Goal: Task Accomplishment & Management: Complete application form

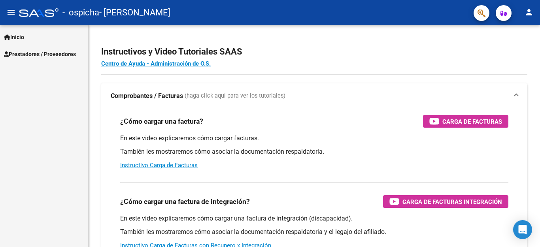
click at [46, 55] on span "Prestadores / Proveedores" at bounding box center [40, 54] width 72 height 9
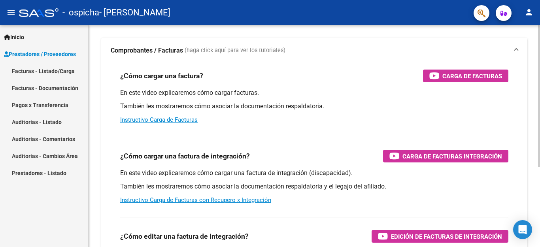
scroll to position [47, 0]
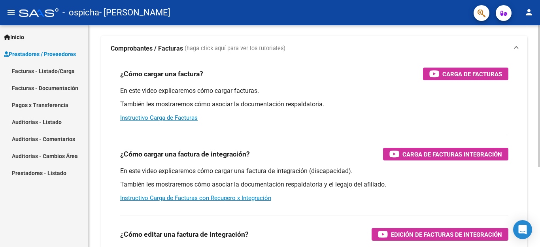
click at [540, 121] on div at bounding box center [539, 96] width 2 height 142
click at [200, 198] on link "Instructivo Carga de Facturas con Recupero x Integración" at bounding box center [195, 197] width 151 height 7
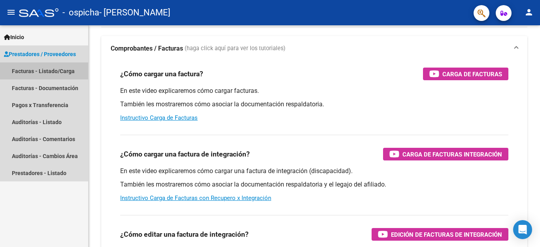
click at [67, 72] on link "Facturas - Listado/Carga" at bounding box center [44, 70] width 88 height 17
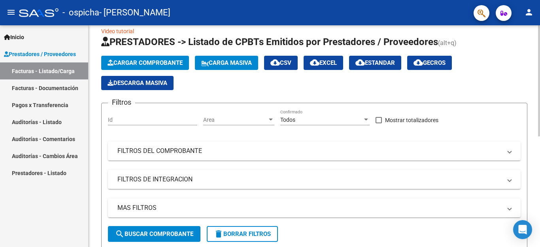
scroll to position [2, 0]
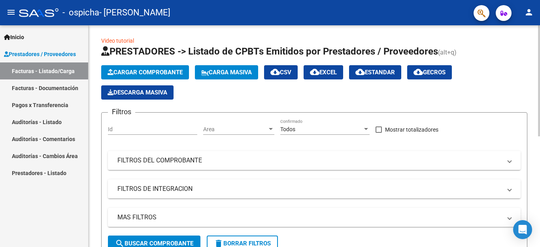
click at [540, 28] on div at bounding box center [539, 80] width 2 height 111
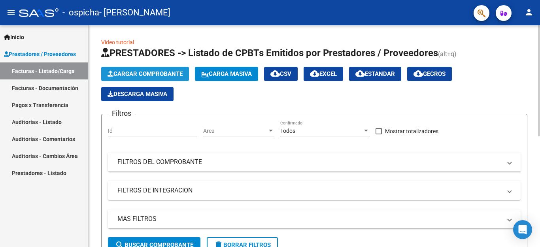
click at [138, 70] on button "Cargar Comprobante" at bounding box center [145, 74] width 88 height 14
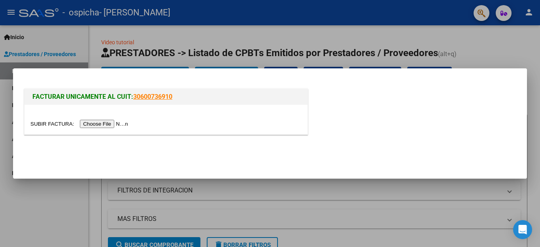
click at [104, 125] on input "file" at bounding box center [80, 124] width 100 height 8
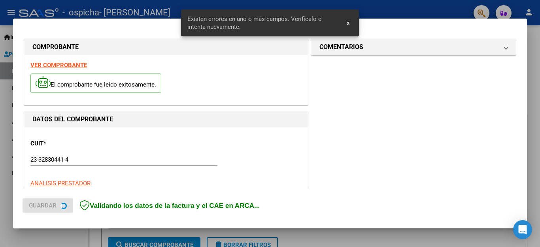
scroll to position [180, 0]
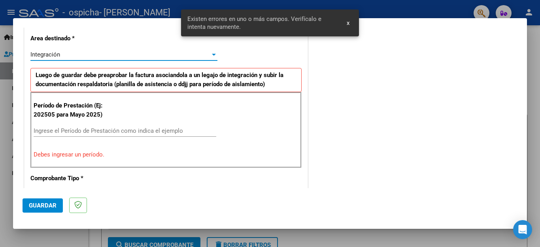
click at [94, 57] on div "Integración" at bounding box center [120, 54] width 180 height 7
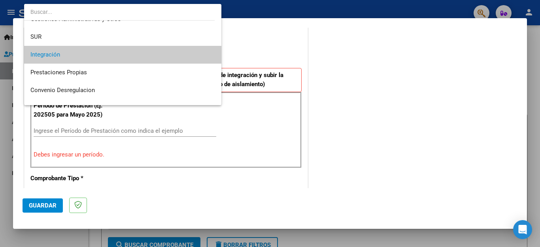
scroll to position [0, 0]
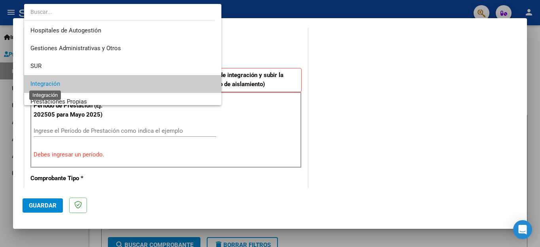
click at [37, 87] on span "Integración" at bounding box center [45, 83] width 30 height 7
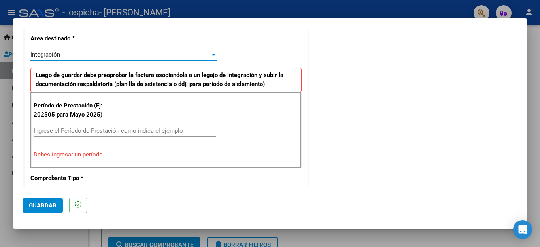
click at [49, 132] on input "Ingrese el Período de Prestación como indica el ejemplo" at bounding box center [125, 130] width 183 height 7
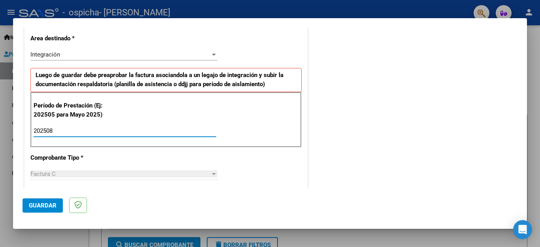
type input "202508"
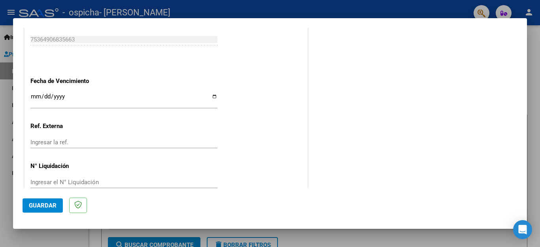
scroll to position [525, 0]
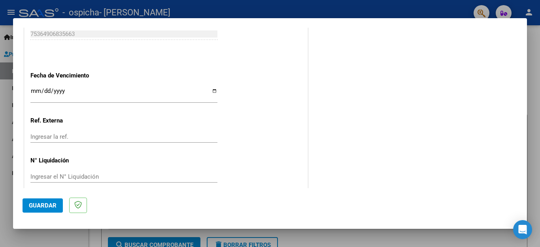
click at [37, 88] on input "Ingresar la fecha" at bounding box center [123, 94] width 187 height 13
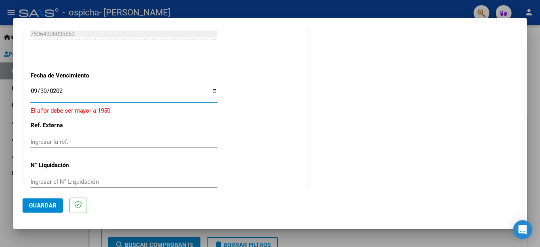
type input "[DATE]"
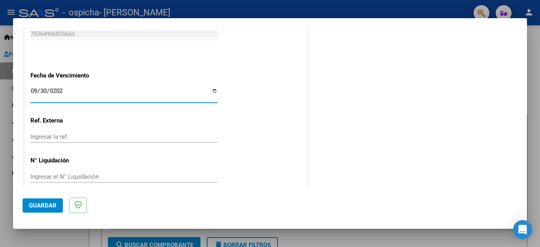
click at [48, 208] on span "Guardar" at bounding box center [43, 205] width 28 height 7
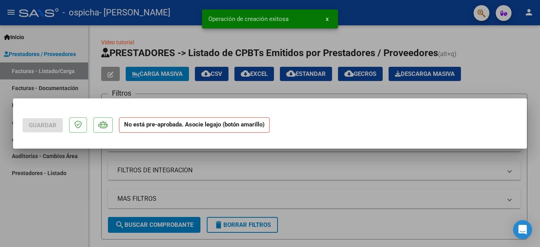
scroll to position [0, 0]
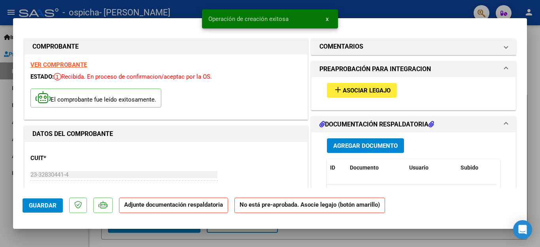
click at [370, 88] on span "Asociar Legajo" at bounding box center [367, 90] width 48 height 7
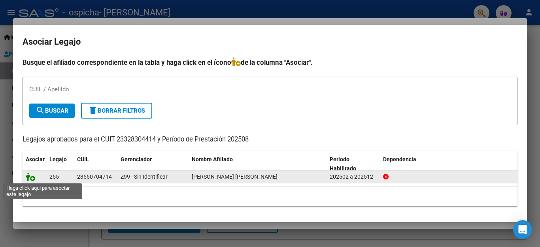
click at [33, 179] on icon at bounding box center [30, 176] width 9 height 9
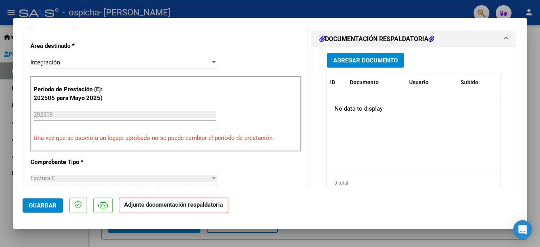
scroll to position [194, 0]
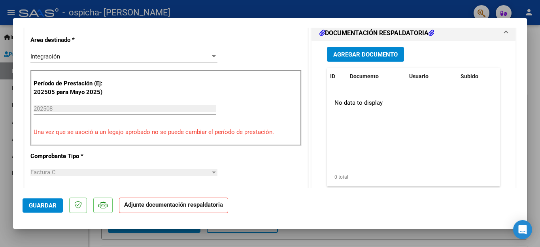
click at [358, 58] on span "Agregar Documento" at bounding box center [365, 54] width 64 height 7
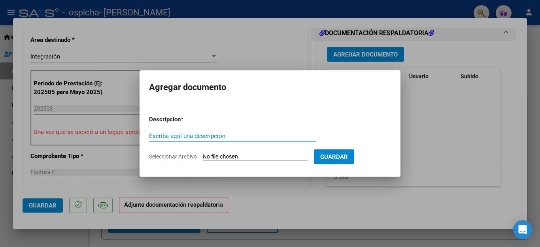
click at [171, 137] on input "Escriba aquí una descripcion" at bounding box center [232, 135] width 167 height 7
type input "Planilla de Asistencia"
click at [264, 158] on input "Seleccionar Archivo" at bounding box center [255, 157] width 105 height 8
click at [264, 156] on input "Seleccionar Archivo" at bounding box center [255, 157] width 105 height 8
type input "C:\fakepath\Asistencia [PERSON_NAME][DATE].pdf"
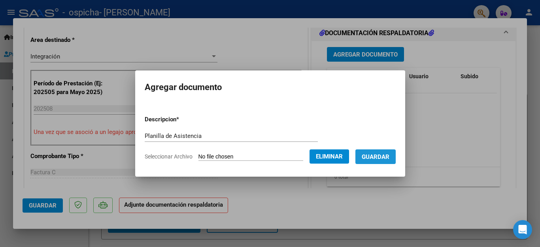
click at [384, 158] on span "Guardar" at bounding box center [376, 156] width 28 height 7
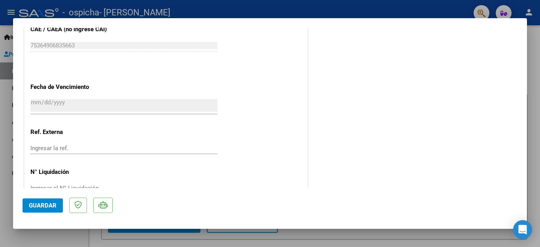
scroll to position [537, 0]
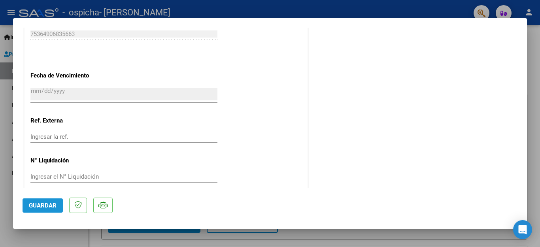
click at [40, 206] on span "Guardar" at bounding box center [43, 205] width 28 height 7
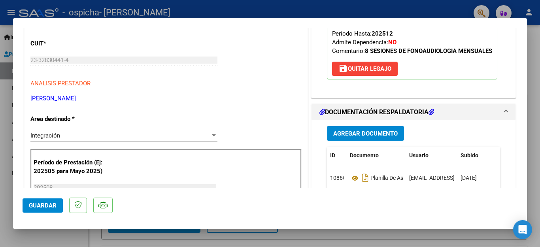
scroll to position [113, 0]
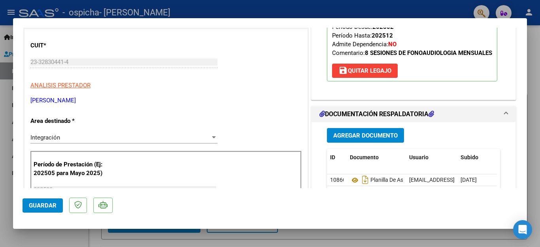
click at [44, 206] on span "Guardar" at bounding box center [43, 205] width 28 height 7
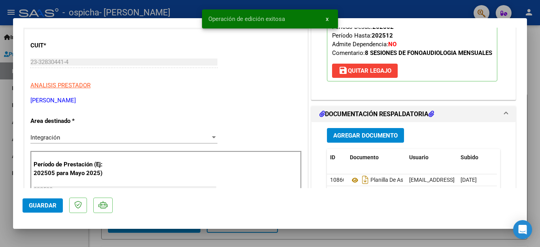
click at [531, 117] on div at bounding box center [270, 123] width 540 height 247
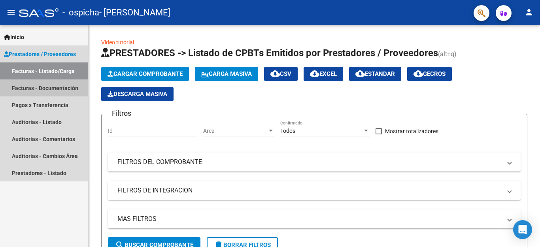
click at [41, 88] on link "Facturas - Documentación" at bounding box center [44, 87] width 88 height 17
